Goal: Task Accomplishment & Management: Use online tool/utility

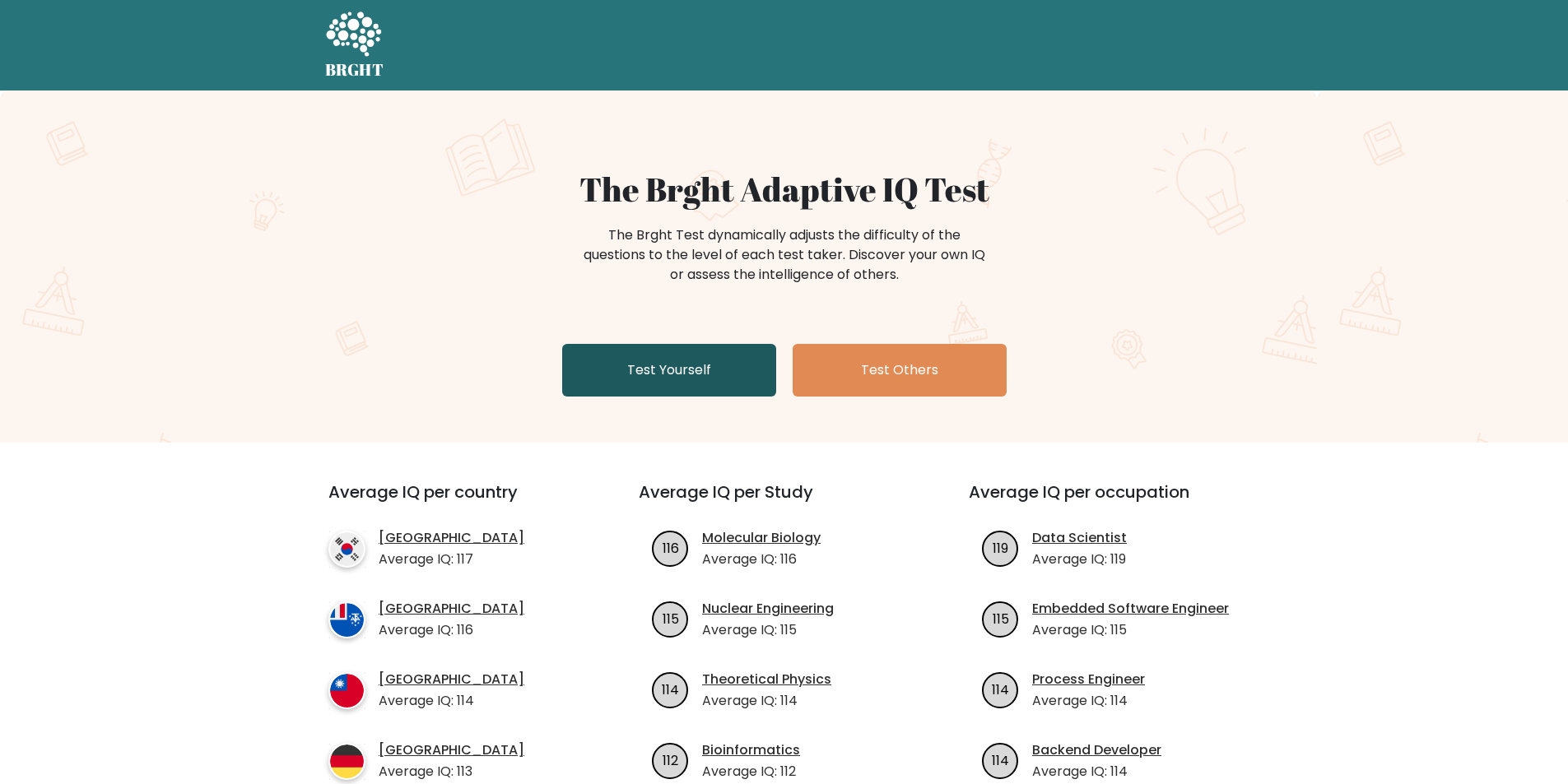
click at [667, 368] on link "Test Yourself" at bounding box center [669, 370] width 214 height 53
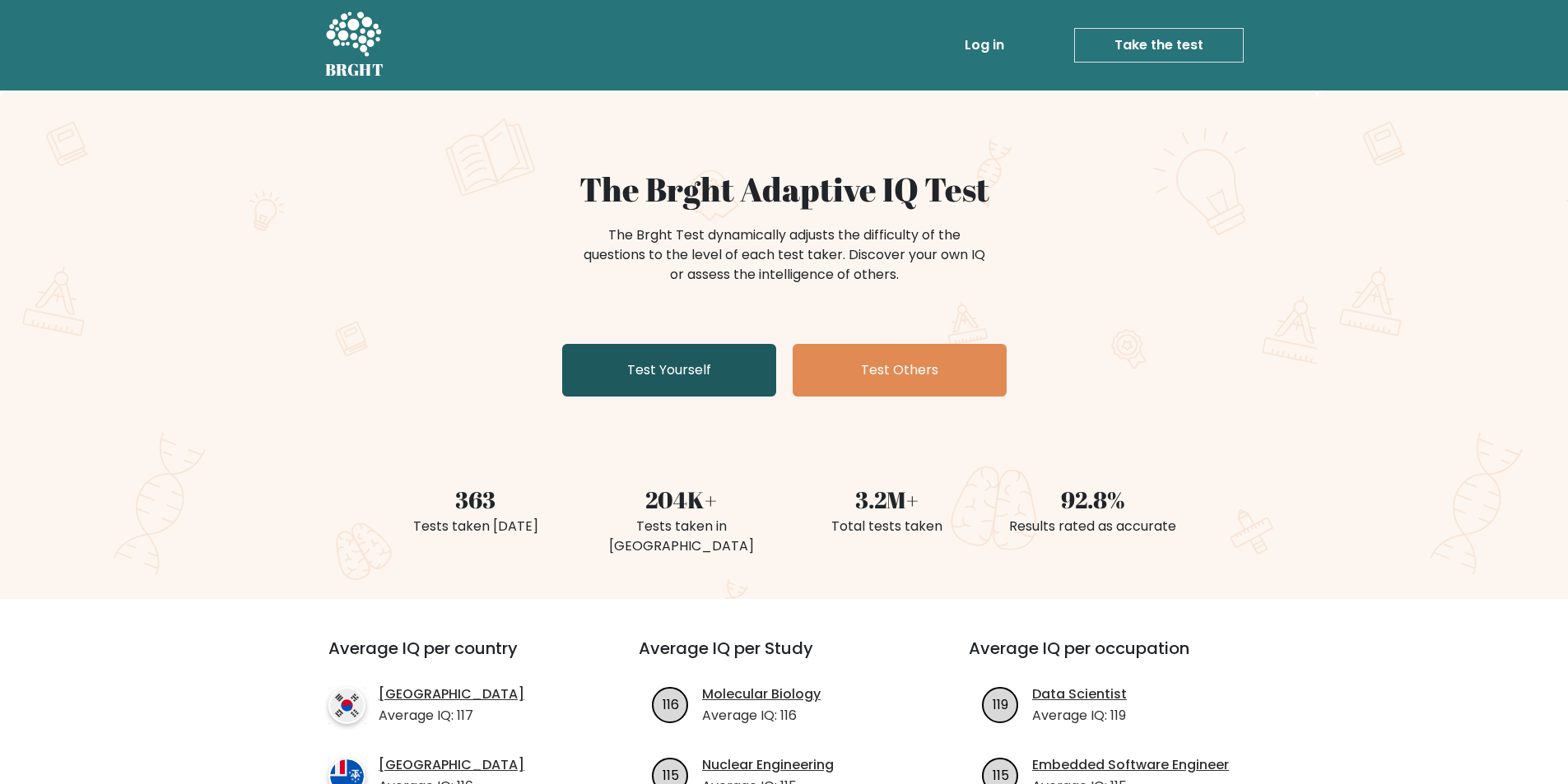
click at [680, 369] on link "Test Yourself" at bounding box center [669, 370] width 214 height 53
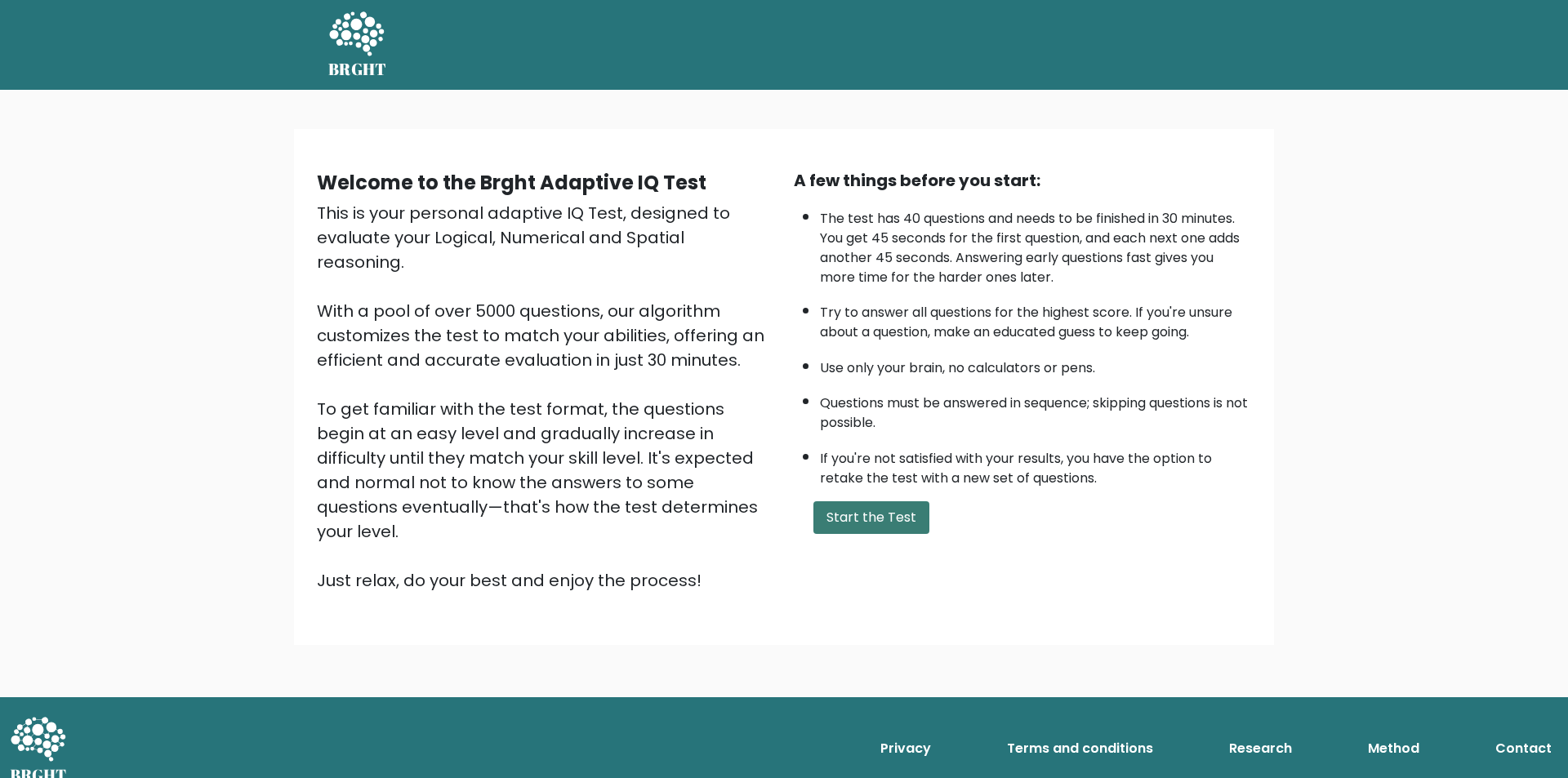
click at [864, 512] on button "Start the Test" at bounding box center [870, 517] width 116 height 33
click at [887, 515] on button "Start the Test" at bounding box center [870, 517] width 116 height 33
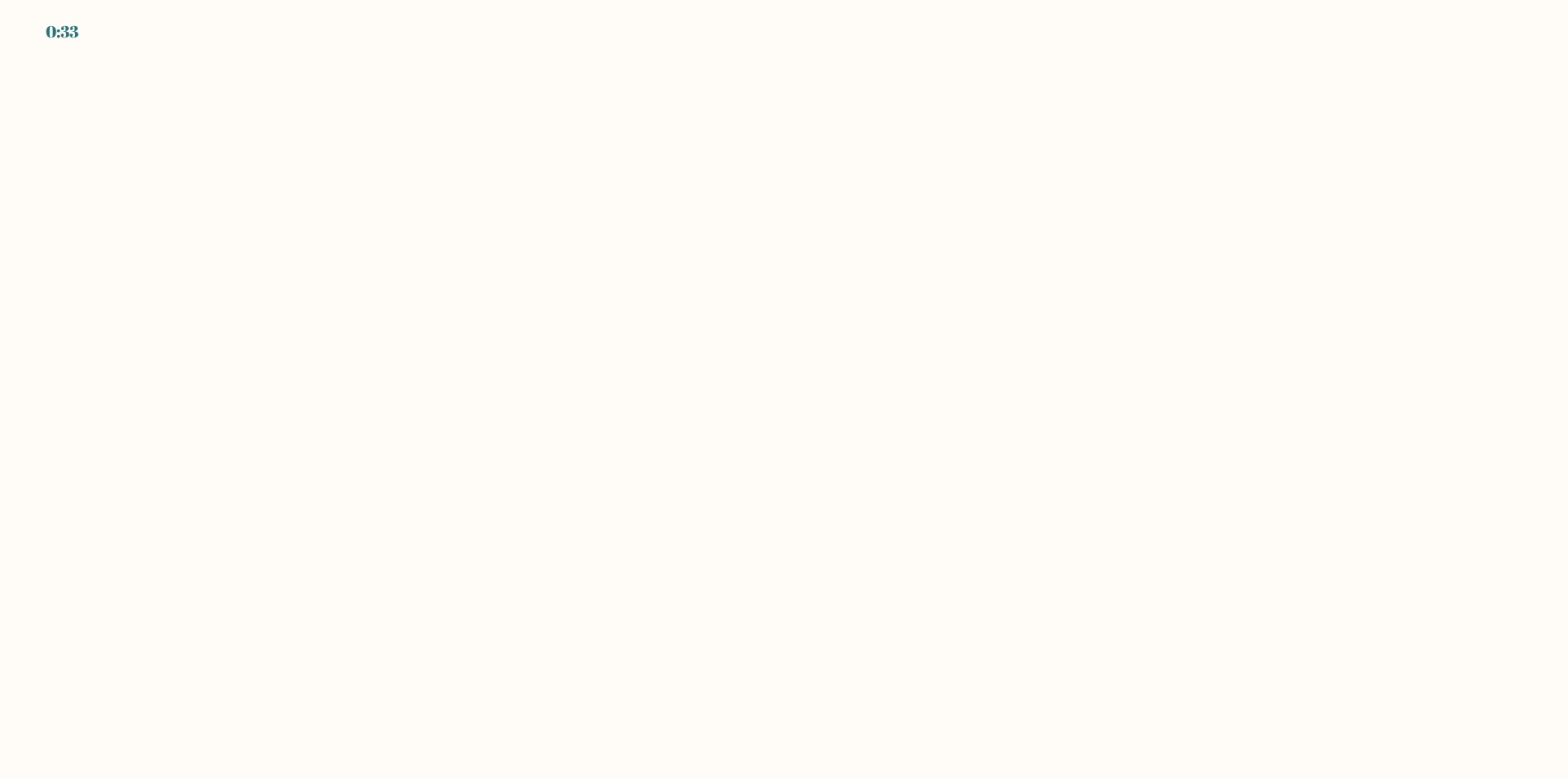
click at [46, 19] on div "0:33" at bounding box center [784, 10] width 1568 height 20
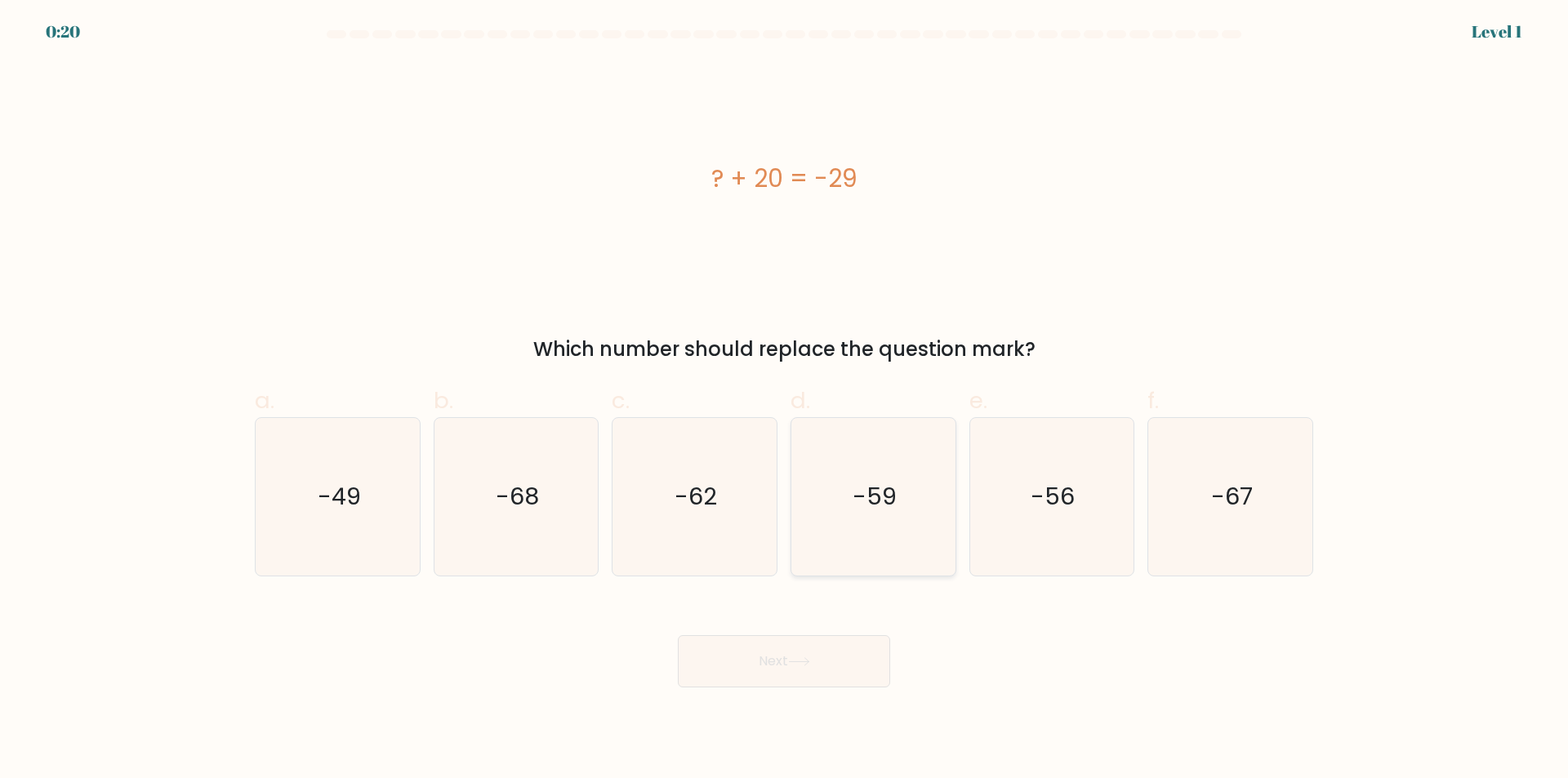
click at [879, 498] on text "-59" at bounding box center [874, 497] width 45 height 33
click at [785, 400] on input "d. -59" at bounding box center [784, 394] width 1 height 11
radio input "true"
drag, startPoint x: 696, startPoint y: 181, endPoint x: 872, endPoint y: 198, distance: 176.8
click at [872, 197] on div "? + 20 = -29" at bounding box center [783, 178] width 1058 height 37
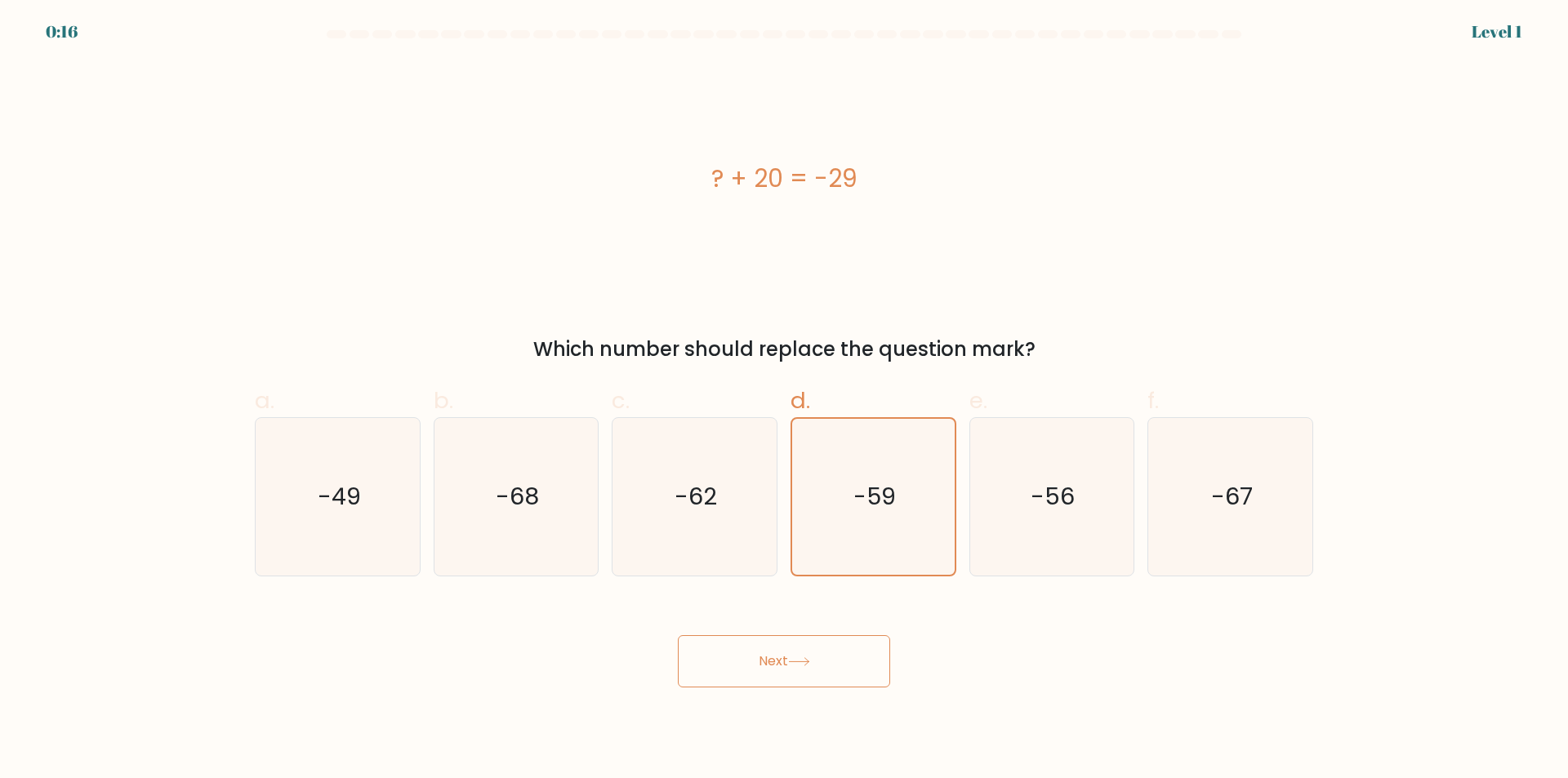
copy div "? + 20 = -29"
click at [392, 496] on icon "-49" at bounding box center [337, 496] width 157 height 157
click at [784, 400] on input "a. -49" at bounding box center [784, 394] width 1 height 11
radio input "true"
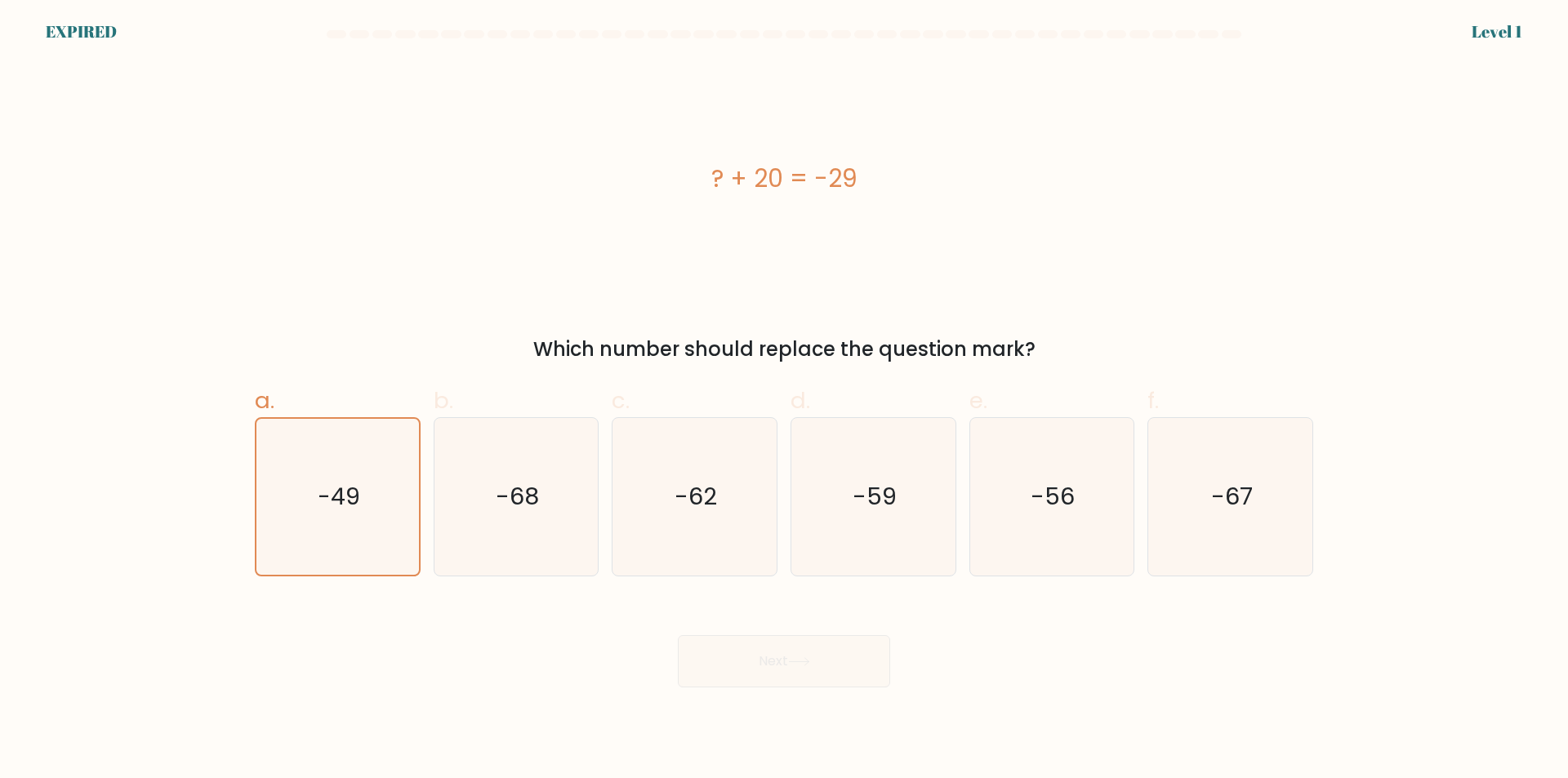
click at [779, 651] on div "Next" at bounding box center [783, 641] width 1078 height 91
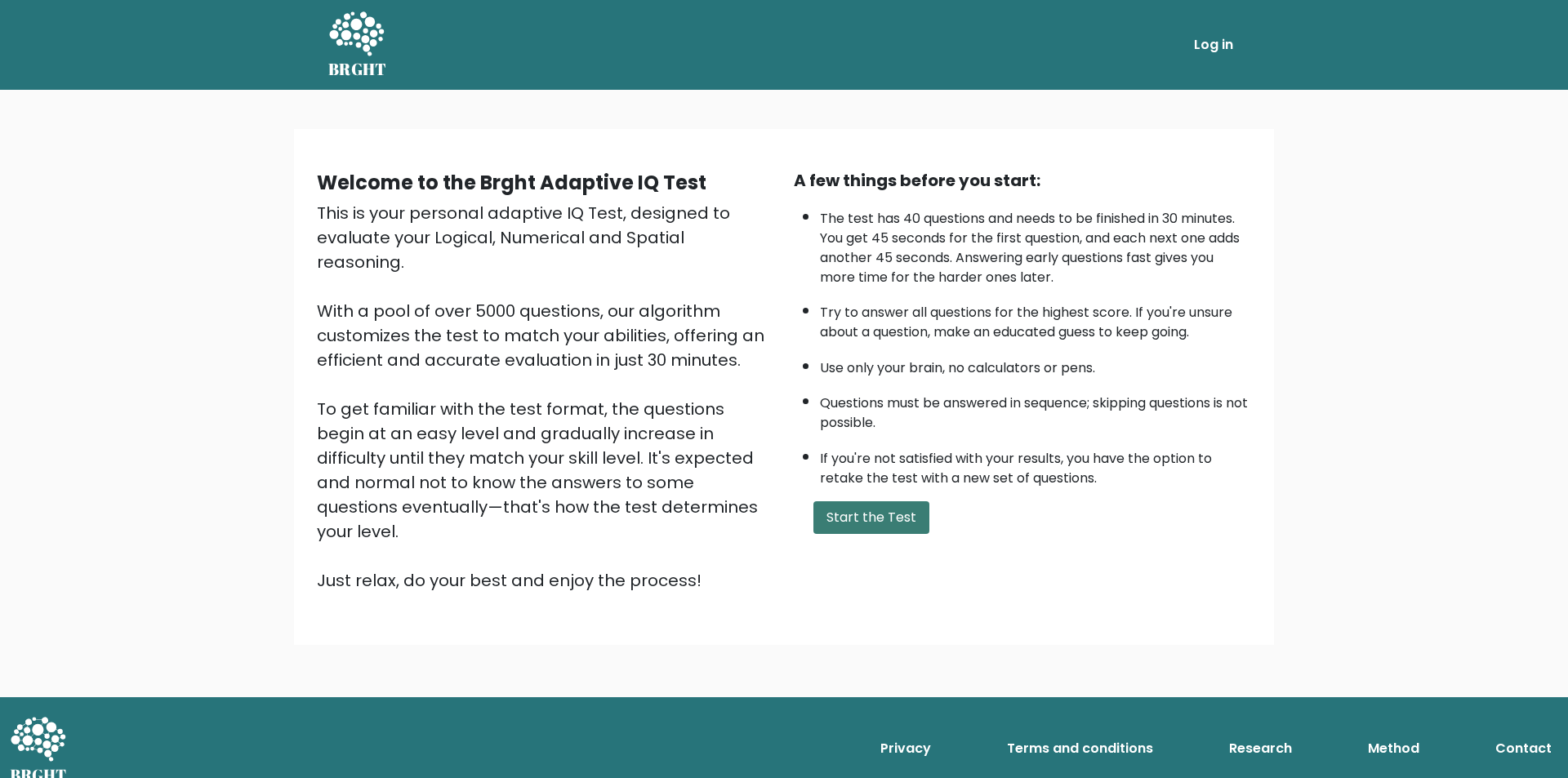
click at [877, 519] on button "Start the Test" at bounding box center [870, 517] width 116 height 33
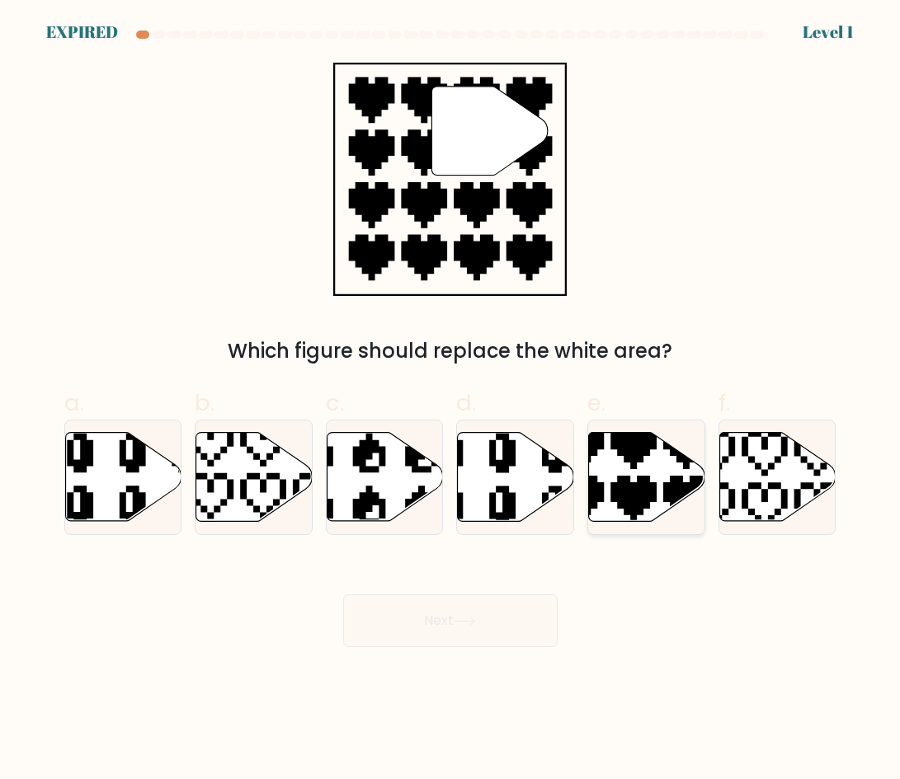
click at [628, 473] on icon at bounding box center [647, 476] width 116 height 89
click at [451, 401] on input "e." at bounding box center [450, 395] width 1 height 11
radio input "true"
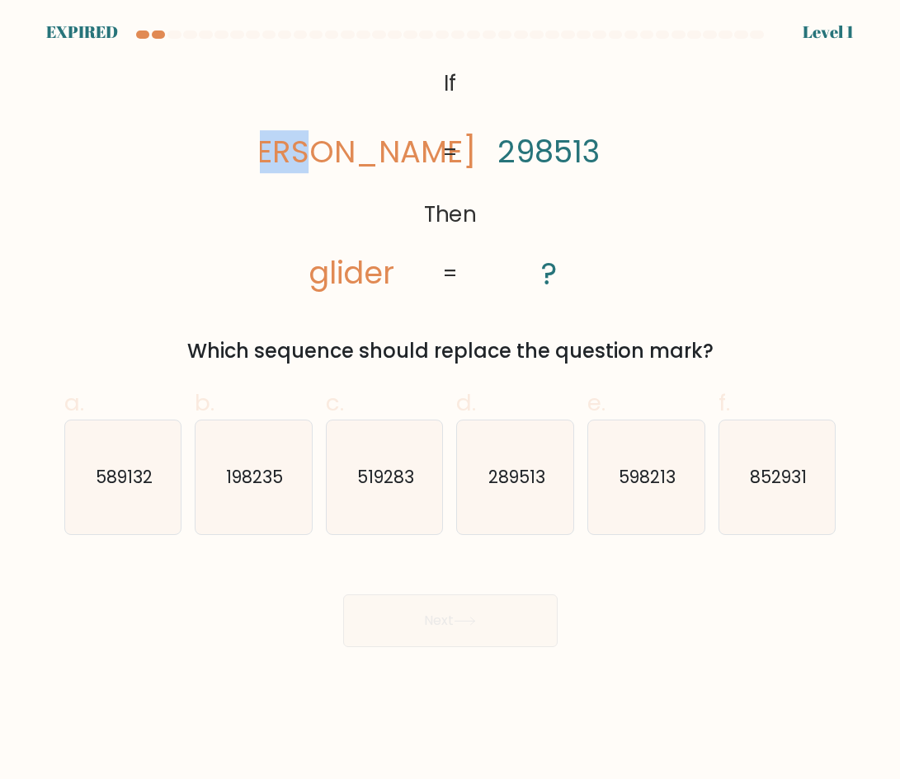
drag, startPoint x: 329, startPoint y: 64, endPoint x: 376, endPoint y: 106, distance: 63.1
click at [376, 106] on icon "@import url('[URL][DOMAIN_NAME]); If Then [PERSON_NAME] glider 298513 ? = =" at bounding box center [449, 180] width 379 height 234
click at [502, 484] on text "289513" at bounding box center [516, 477] width 57 height 24
click at [451, 401] on input "d. 289513" at bounding box center [450, 395] width 1 height 11
radio input "true"
